Goal: Task Accomplishment & Management: Manage account settings

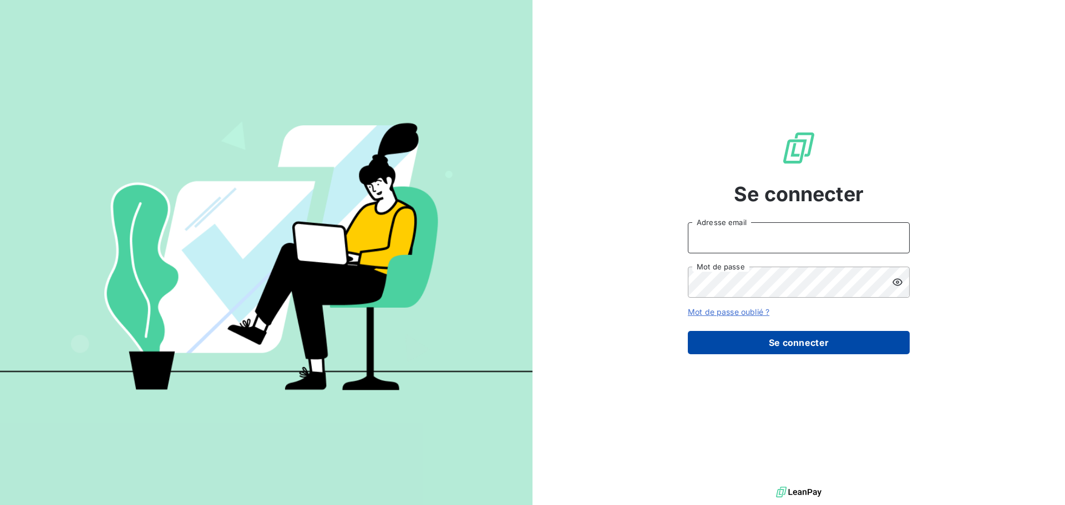
type input "[EMAIL_ADDRESS][DOMAIN_NAME]"
click at [802, 353] on button "Se connecter" at bounding box center [799, 342] width 222 height 23
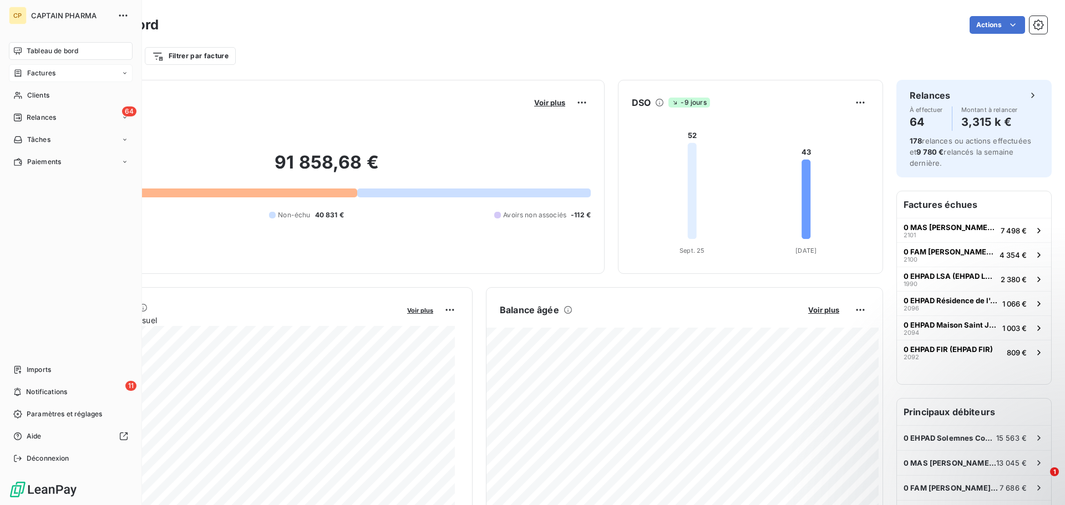
click at [39, 75] on span "Factures" at bounding box center [41, 73] width 28 height 10
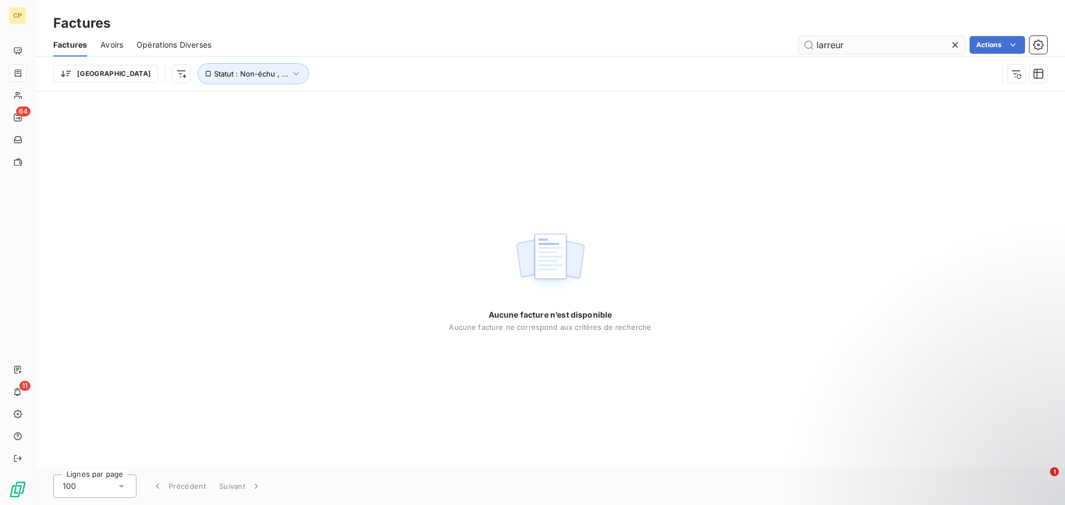
click at [878, 44] on input "larreur" at bounding box center [882, 45] width 166 height 18
type input "0 ehpad bon repos"
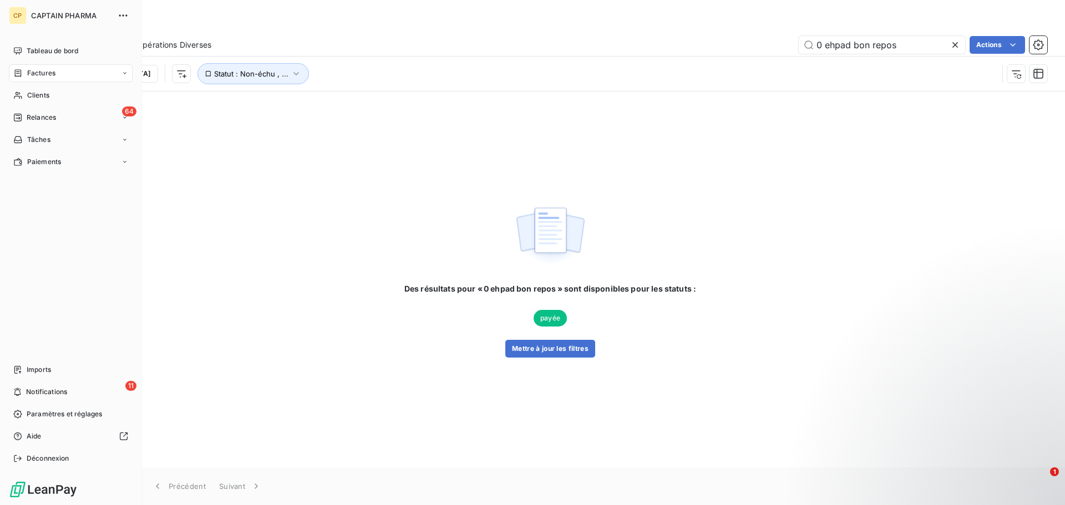
click at [17, 75] on icon at bounding box center [17, 73] width 9 height 9
click at [43, 97] on span "Factures" at bounding box center [41, 95] width 28 height 10
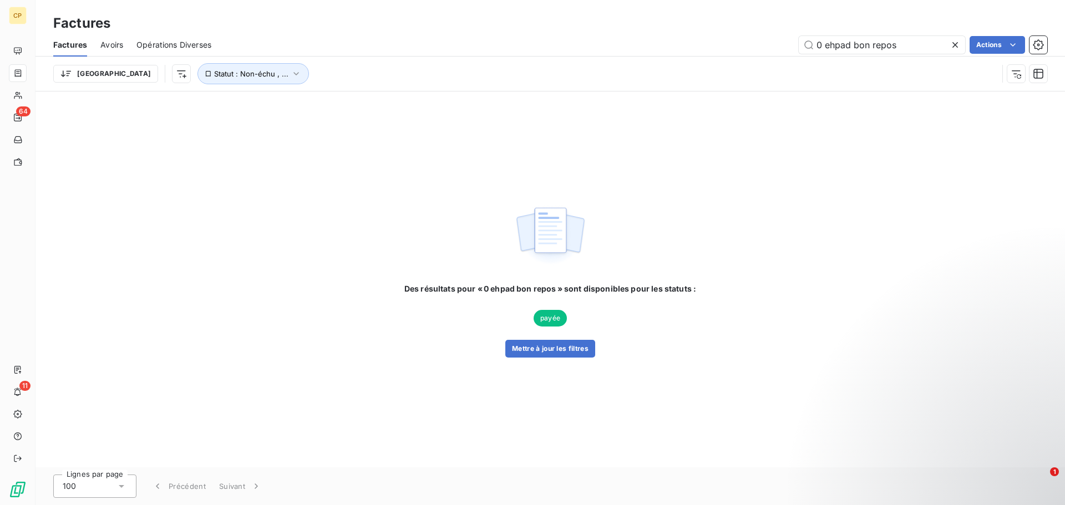
click at [356, 32] on div "Factures" at bounding box center [551, 23] width 1030 height 20
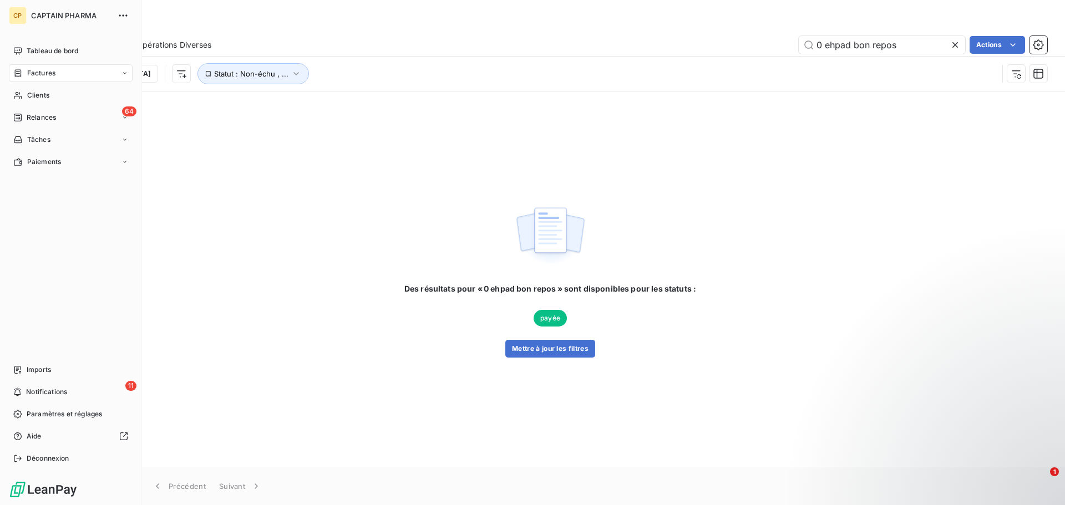
click at [51, 73] on span "Factures" at bounding box center [41, 73] width 28 height 10
click at [38, 54] on span "Tableau de bord" at bounding box center [53, 51] width 52 height 10
